Goal: Transaction & Acquisition: Purchase product/service

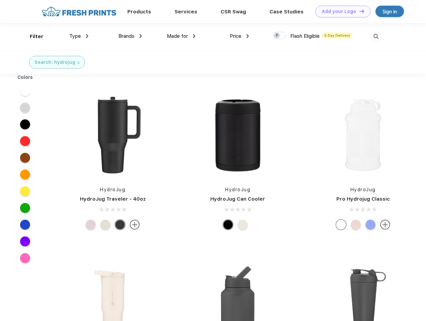
scroll to position [0, 0]
click at [340, 11] on link "Add your Logo Design Tool" at bounding box center [342, 12] width 55 height 12
click at [0, 0] on div "Design Tool" at bounding box center [0, 0] width 0 height 0
click at [358, 11] on link "Add your Logo Design Tool" at bounding box center [342, 12] width 55 height 12
click at [32, 36] on div "Filter" at bounding box center [37, 37] width 14 height 8
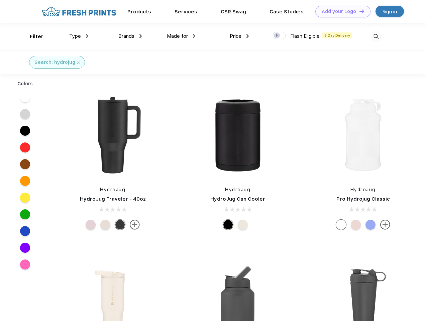
click at [79, 36] on span "Type" at bounding box center [75, 36] width 12 height 6
click at [130, 36] on span "Brands" at bounding box center [126, 36] width 16 height 6
click at [181, 36] on span "Made for" at bounding box center [177, 36] width 21 height 6
click at [239, 36] on span "Price" at bounding box center [235, 36] width 12 height 6
click at [279, 36] on div at bounding box center [279, 35] width 13 height 7
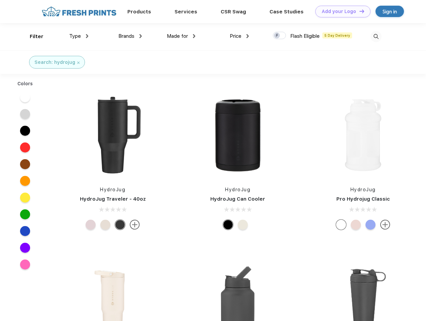
click at [277, 36] on input "checkbox" at bounding box center [275, 33] width 4 height 4
click at [375, 36] on img at bounding box center [375, 36] width 11 height 11
